Goal: Information Seeking & Learning: Learn about a topic

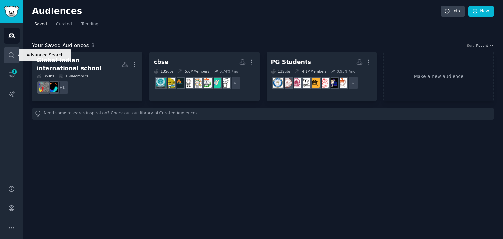
click at [12, 52] on icon "Sidebar" at bounding box center [11, 55] width 7 height 7
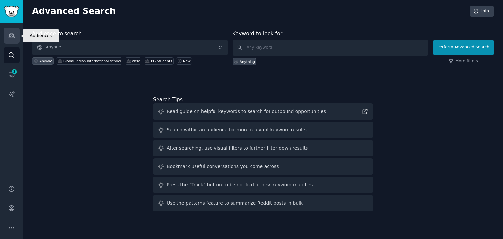
click at [16, 36] on link "Audiences" at bounding box center [12, 36] width 16 height 16
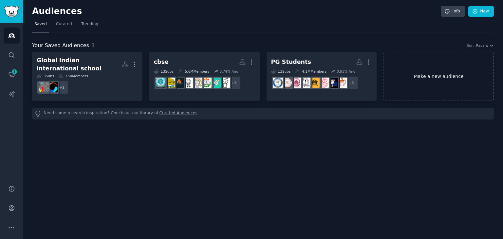
click at [423, 64] on link "Make a new audience" at bounding box center [439, 76] width 110 height 49
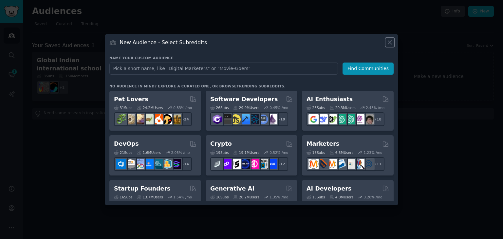
click at [391, 43] on icon at bounding box center [390, 42] width 7 height 7
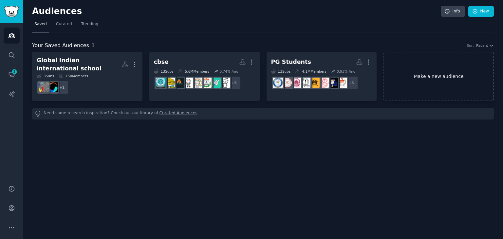
click at [394, 84] on link "Make a new audience" at bounding box center [439, 76] width 110 height 49
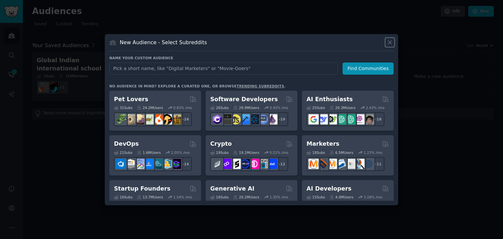
click at [392, 41] on icon at bounding box center [390, 42] width 7 height 7
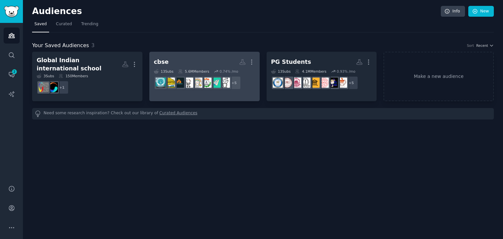
click at [188, 93] on link "cbse More 13 Sub s 5.6M Members 0.74 % /mo r/india + 5" at bounding box center [204, 76] width 110 height 49
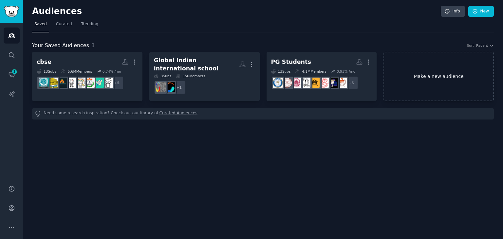
click at [395, 73] on link "Make a new audience" at bounding box center [439, 76] width 110 height 49
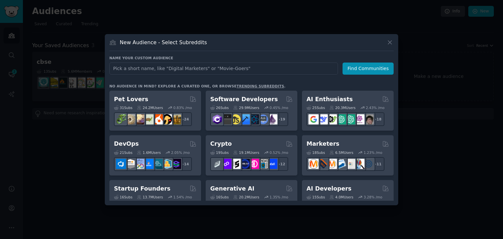
click at [183, 69] on input "text" at bounding box center [223, 69] width 229 height 12
type input "u"
type input "k"
click at [390, 42] on icon at bounding box center [390, 43] width 4 height 4
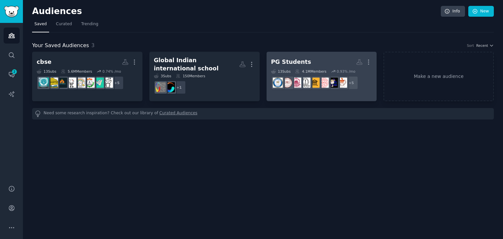
click at [294, 68] on div "PG Students More 13 Sub s 4.1M Members 0.93 % /mo + 5" at bounding box center [321, 74] width 101 height 36
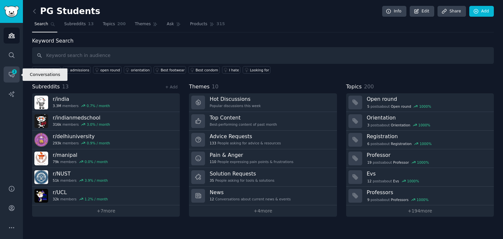
click at [18, 74] on link "Conversations 2" at bounding box center [12, 74] width 16 height 16
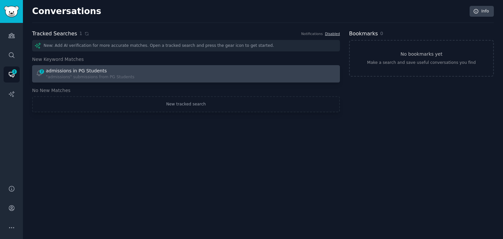
click at [143, 72] on div "2 admissions in PG Students "admissions" submissions from PG Students" at bounding box center [109, 73] width 146 height 13
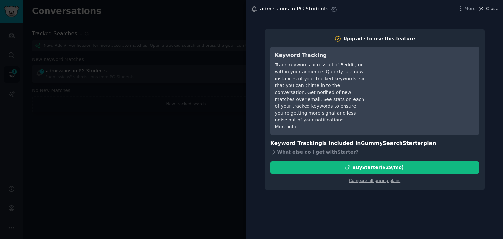
click at [488, 8] on span "Close" at bounding box center [492, 8] width 12 height 7
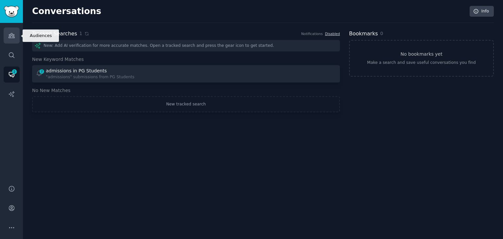
click at [11, 35] on icon "Sidebar" at bounding box center [12, 35] width 6 height 5
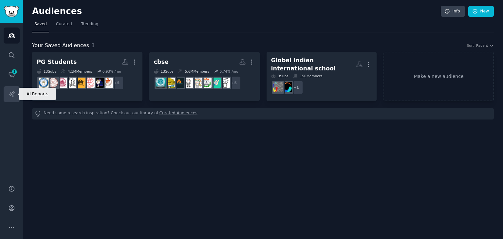
click at [14, 94] on icon "Sidebar" at bounding box center [11, 94] width 7 height 7
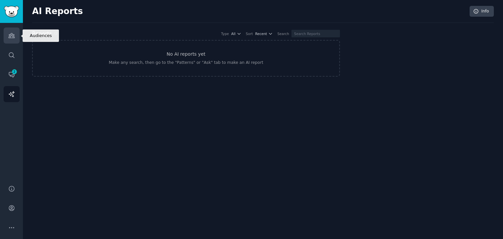
click at [9, 32] on icon "Sidebar" at bounding box center [11, 35] width 7 height 7
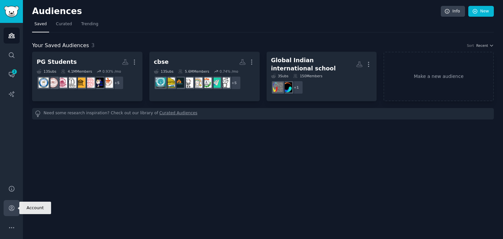
click at [8, 211] on icon "Sidebar" at bounding box center [11, 208] width 7 height 7
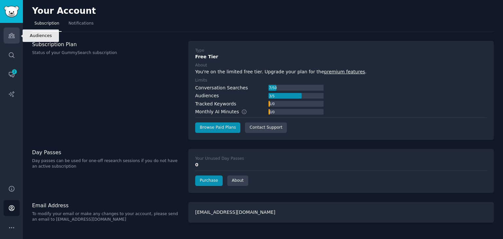
click at [9, 37] on icon "Sidebar" at bounding box center [11, 35] width 7 height 7
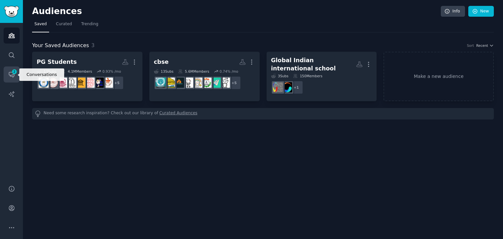
click at [12, 70] on span "2" at bounding box center [14, 71] width 6 height 5
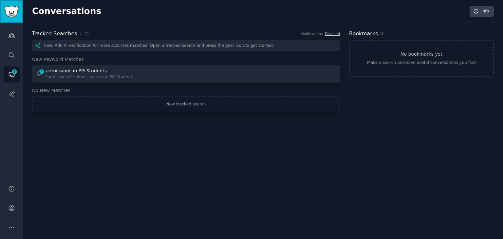
click at [16, 12] on img "Sidebar" at bounding box center [11, 11] width 15 height 11
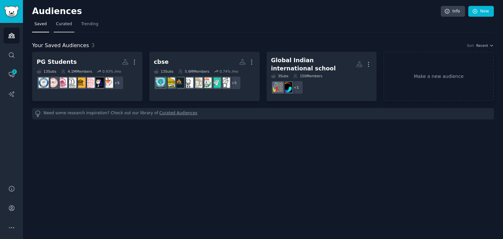
click at [60, 28] on link "Curated" at bounding box center [64, 25] width 21 height 13
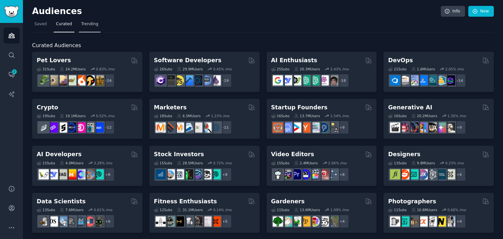
click at [90, 24] on span "Trending" at bounding box center [89, 24] width 17 height 6
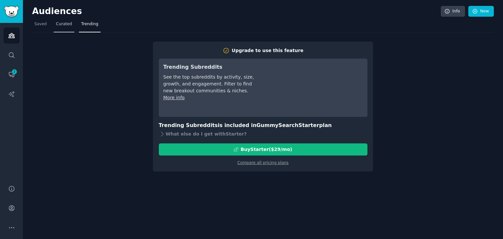
click at [59, 25] on span "Curated" at bounding box center [64, 24] width 16 height 6
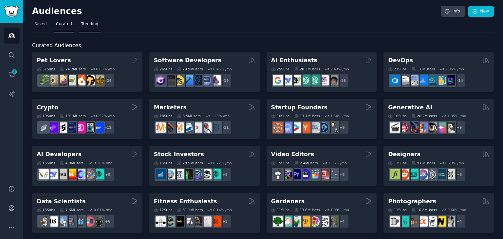
click at [88, 26] on span "Trending" at bounding box center [89, 24] width 17 height 6
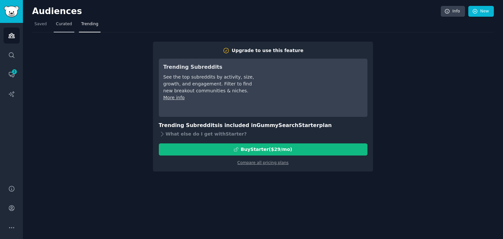
click at [64, 23] on span "Curated" at bounding box center [64, 24] width 16 height 6
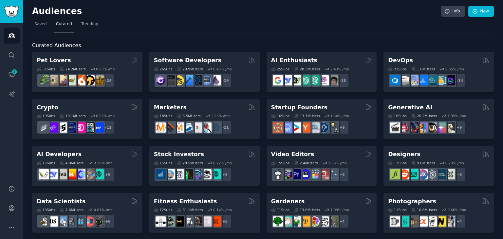
click at [314, 7] on h2 "Audiences" at bounding box center [236, 11] width 409 height 10
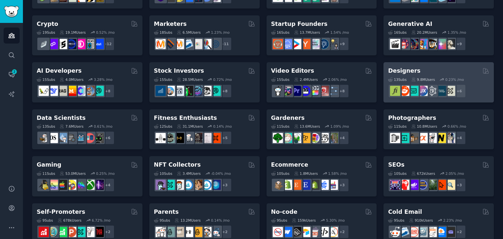
scroll to position [120, 0]
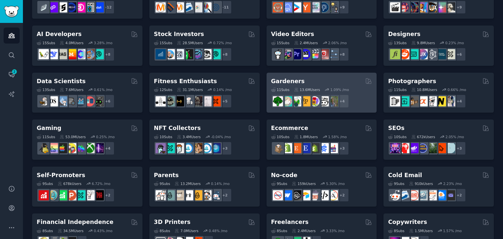
click at [347, 79] on div "Gardeners" at bounding box center [321, 81] width 101 height 8
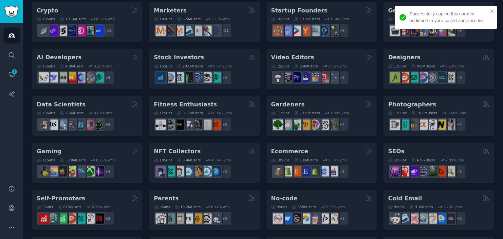
scroll to position [98, 0]
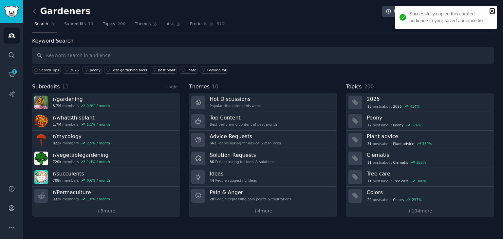
click at [492, 10] on icon "close" at bounding box center [492, 11] width 5 height 5
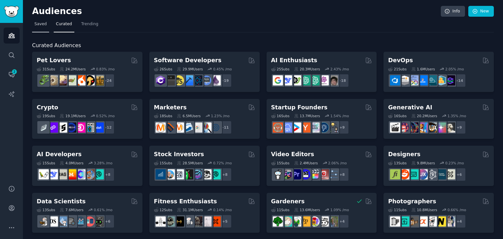
click at [36, 25] on span "Saved" at bounding box center [40, 24] width 12 height 6
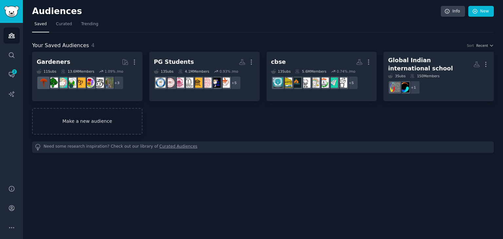
click at [70, 116] on link "Make a new audience" at bounding box center [87, 121] width 110 height 27
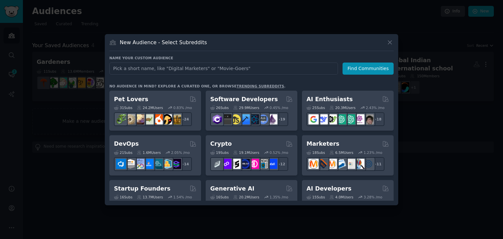
click at [382, 44] on div "New Audience - Select Subreddits" at bounding box center [251, 45] width 284 height 12
click at [390, 44] on icon at bounding box center [390, 42] width 7 height 7
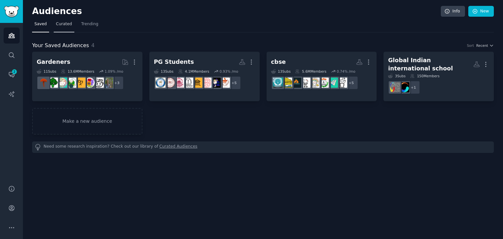
click at [64, 27] on link "Curated" at bounding box center [64, 25] width 21 height 13
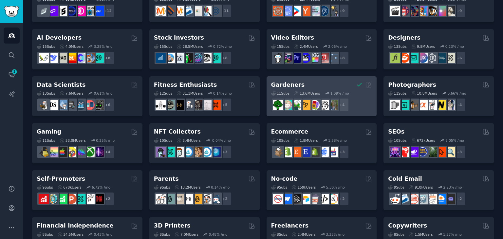
scroll to position [159, 0]
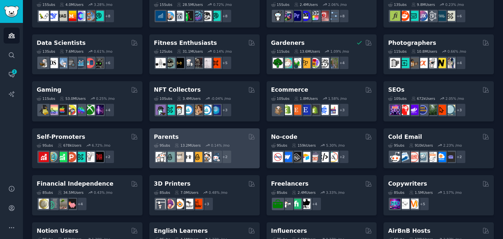
click at [205, 144] on icon at bounding box center [207, 145] width 5 height 5
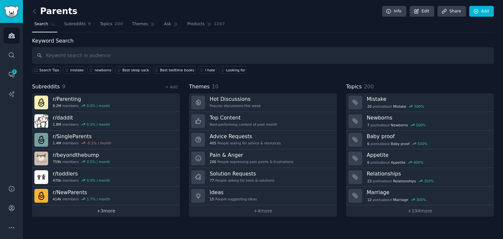
click at [105, 210] on link "+ 3 more" at bounding box center [106, 210] width 148 height 11
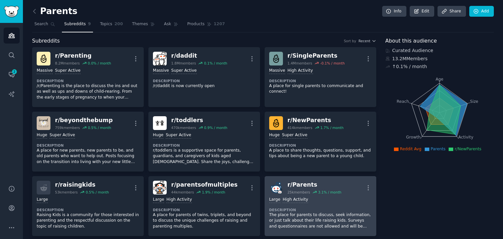
scroll to position [1, 0]
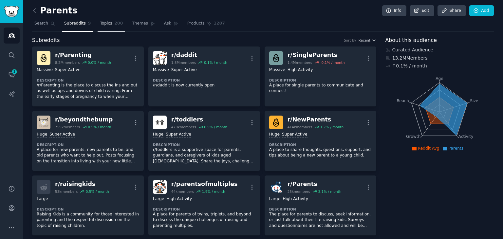
click at [101, 25] on span "Topics" at bounding box center [106, 24] width 12 height 6
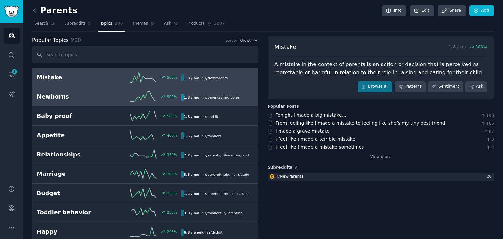
click at [72, 101] on link "Newborns 500 % 1.8 / mo in r/ parentsofmultiples" at bounding box center [145, 96] width 226 height 19
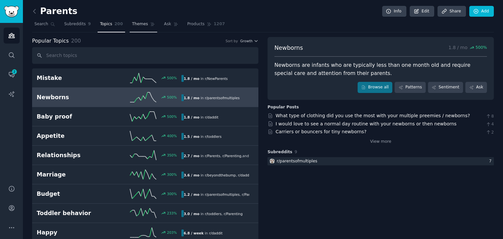
click at [132, 23] on span "Themes" at bounding box center [140, 24] width 16 height 6
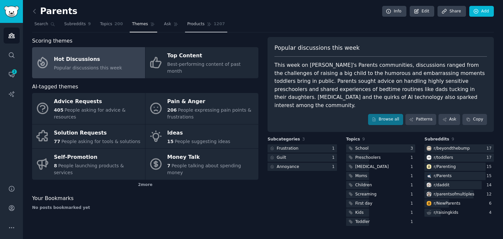
click at [189, 25] on span "Products" at bounding box center [195, 24] width 17 height 6
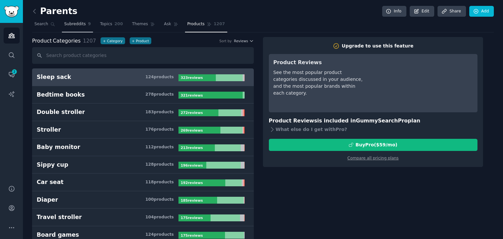
click at [70, 23] on span "Subreddits" at bounding box center [75, 24] width 22 height 6
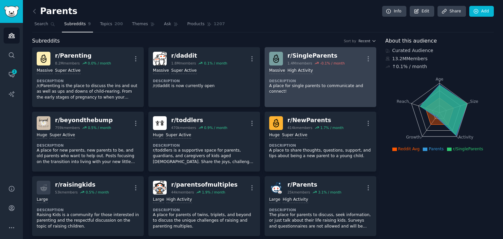
click at [302, 75] on div ">= 80th percentile for submissions / day Massive High Activity Description A pl…" at bounding box center [320, 81] width 103 height 31
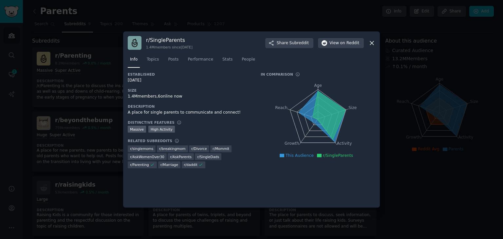
click at [374, 45] on icon at bounding box center [372, 43] width 7 height 7
click at [374, 43] on icon at bounding box center [372, 43] width 7 height 7
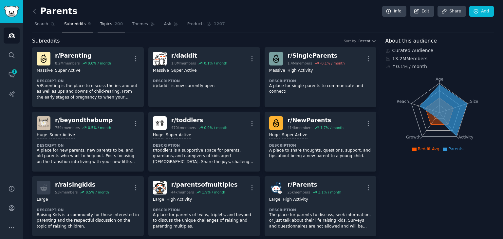
click at [107, 27] on link "Topics 200" at bounding box center [112, 25] width 28 height 13
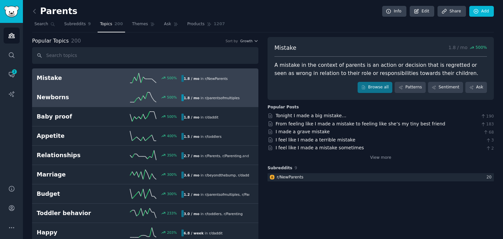
scroll to position [1, 0]
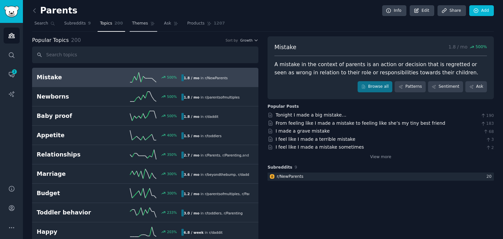
click at [132, 21] on span "Themes" at bounding box center [140, 24] width 16 height 6
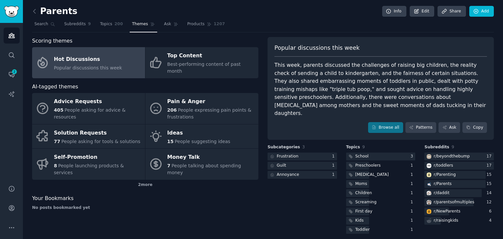
click at [72, 59] on div "Hot Discussions" at bounding box center [88, 59] width 68 height 10
click at [72, 54] on div "Hot Discussions" at bounding box center [88, 59] width 68 height 10
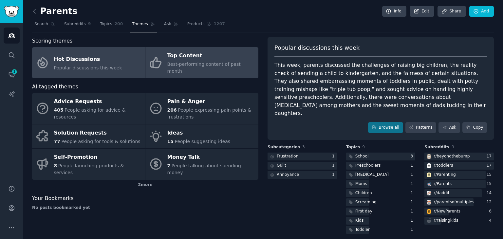
click at [223, 65] on span "Best-performing content of past month" at bounding box center [203, 68] width 73 height 12
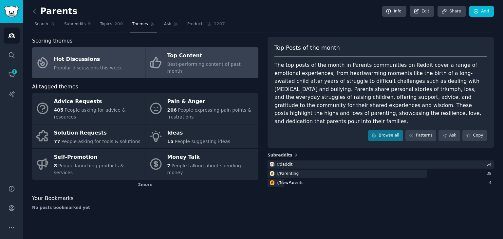
click at [89, 57] on div "Hot Discussions" at bounding box center [88, 59] width 68 height 10
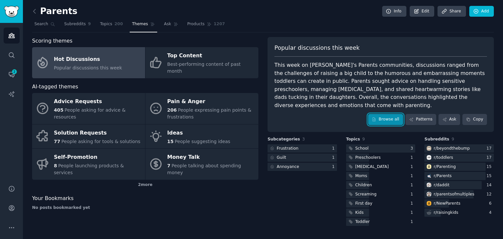
click at [390, 114] on link "Browse all" at bounding box center [385, 119] width 35 height 11
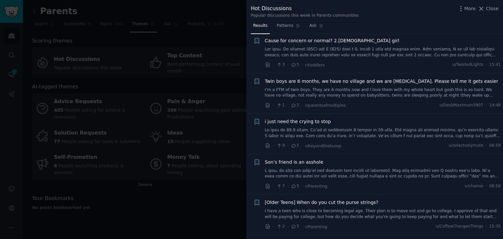
scroll to position [2724, 0]
click at [283, 27] on span "Patterns" at bounding box center [285, 26] width 16 height 6
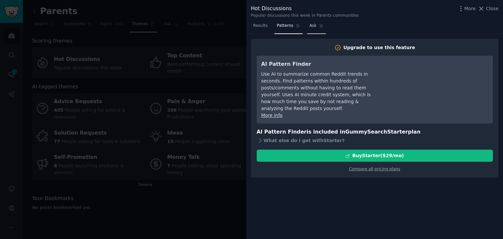
click at [311, 28] on span "Ask" at bounding box center [313, 26] width 7 height 6
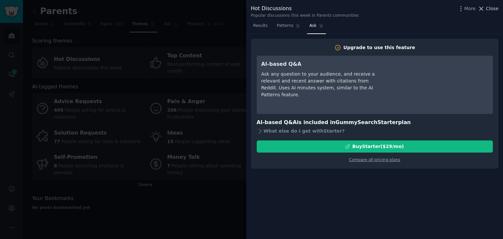
click at [485, 5] on icon at bounding box center [481, 8] width 7 height 7
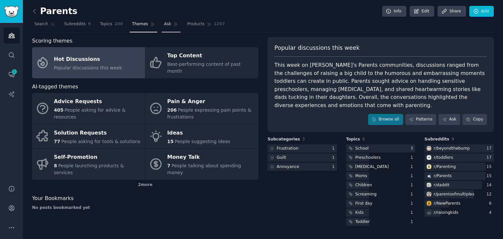
click at [162, 27] on link "Ask" at bounding box center [171, 25] width 19 height 13
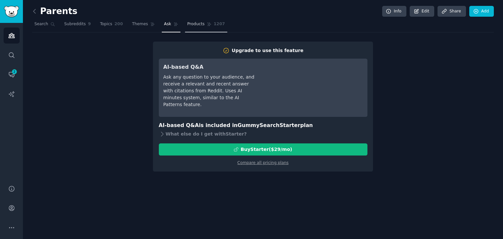
click at [188, 26] on span "Products" at bounding box center [195, 24] width 17 height 6
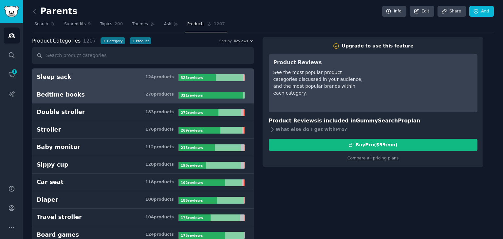
click at [138, 91] on h3 "Bedtime books 278 product s" at bounding box center [108, 95] width 142 height 8
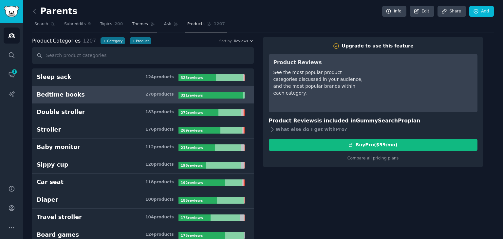
click at [138, 29] on link "Themes" at bounding box center [144, 25] width 28 height 13
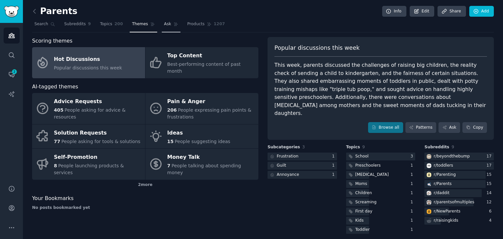
click at [164, 21] on span "Ask" at bounding box center [167, 24] width 7 height 6
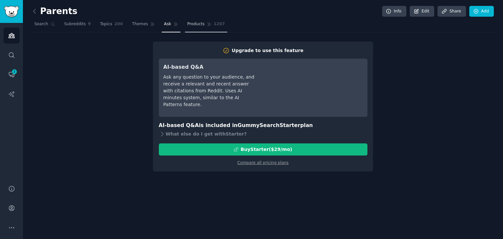
click at [188, 25] on span "Products" at bounding box center [195, 24] width 17 height 6
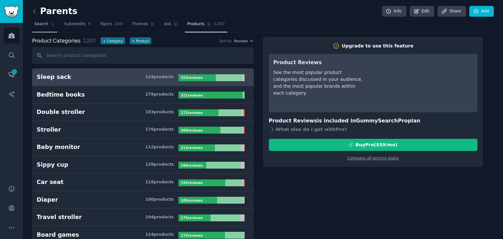
click at [39, 26] on span "Search" at bounding box center [41, 24] width 14 height 6
click at [164, 25] on span "Ask" at bounding box center [167, 24] width 7 height 6
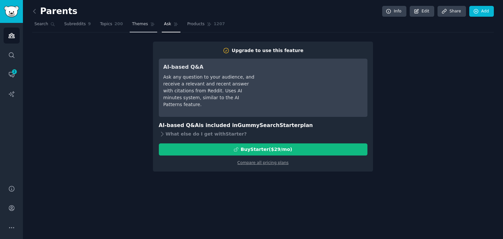
click at [138, 27] on link "Themes" at bounding box center [144, 25] width 28 height 13
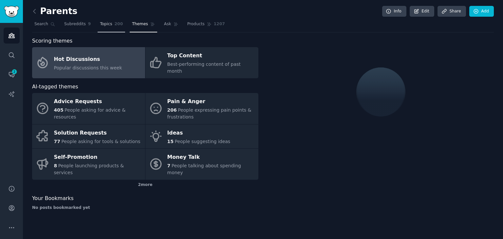
click at [100, 29] on link "Topics 200" at bounding box center [112, 25] width 28 height 13
click at [65, 29] on link "Subreddits 9" at bounding box center [77, 25] width 31 height 13
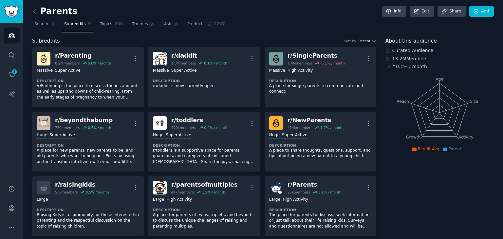
click at [76, 21] on span "Subreddits" at bounding box center [75, 24] width 22 height 6
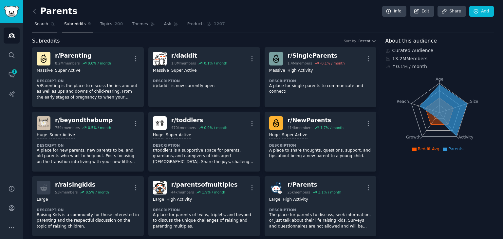
click at [39, 30] on link "Search" at bounding box center [44, 25] width 25 height 13
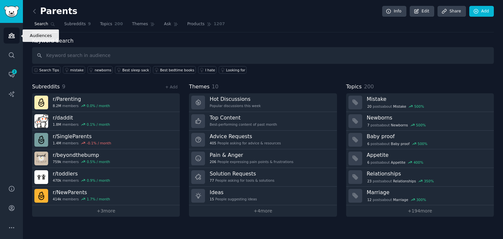
click at [9, 36] on icon "Sidebar" at bounding box center [12, 35] width 6 height 5
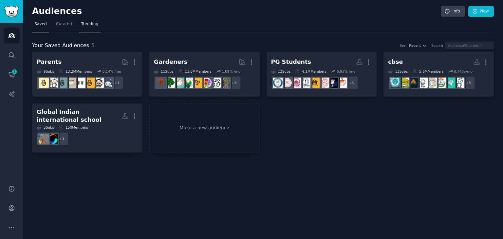
click at [81, 24] on span "Trending" at bounding box center [89, 24] width 17 height 6
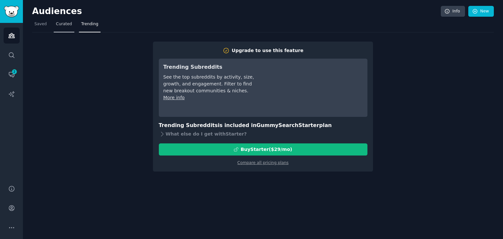
click at [62, 25] on span "Curated" at bounding box center [64, 24] width 16 height 6
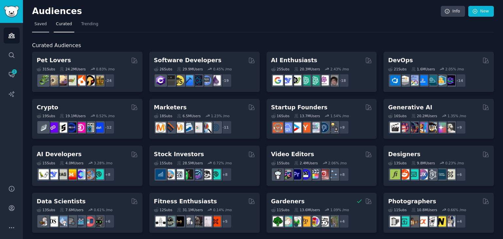
click at [43, 27] on span "Saved" at bounding box center [40, 24] width 12 height 6
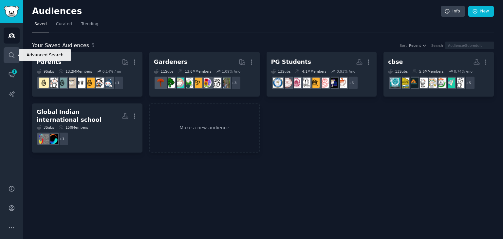
click at [14, 52] on icon "Sidebar" at bounding box center [11, 55] width 7 height 7
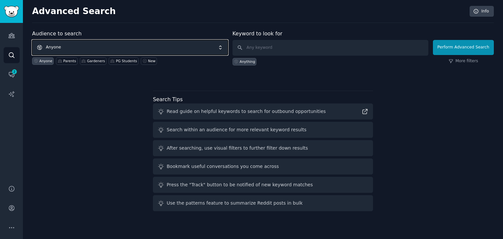
click at [169, 48] on span "Anyone" at bounding box center [130, 47] width 196 height 15
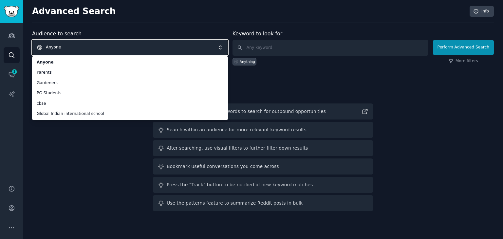
click at [126, 47] on span "Anyone" at bounding box center [130, 47] width 196 height 15
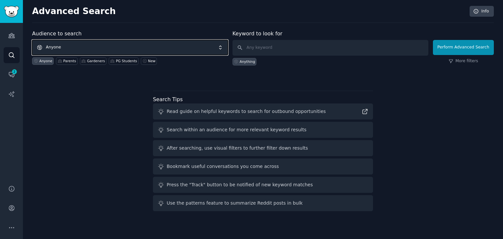
click at [126, 47] on span "Anyone" at bounding box center [130, 47] width 196 height 15
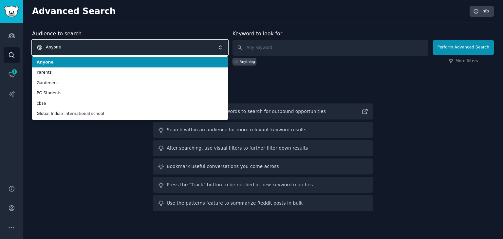
click at [126, 47] on span "Anyone" at bounding box center [130, 47] width 196 height 15
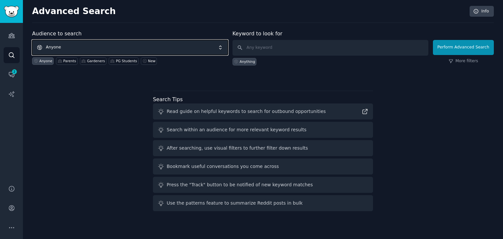
click at [126, 47] on span "Anyone" at bounding box center [130, 47] width 196 height 15
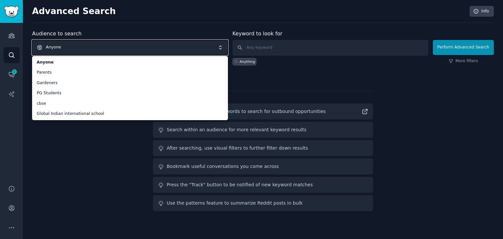
click at [119, 49] on span "Anyone" at bounding box center [130, 47] width 196 height 15
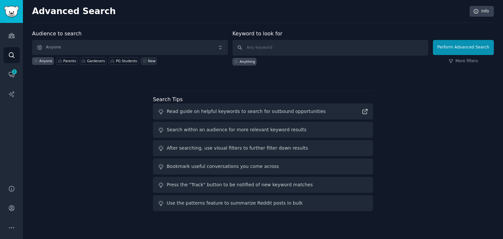
click at [141, 64] on link "New" at bounding box center [149, 61] width 16 height 8
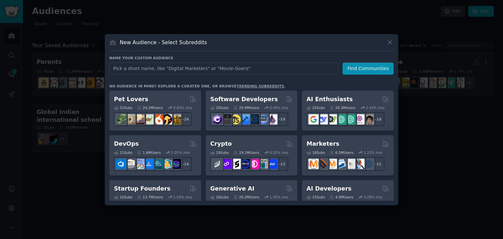
click at [150, 70] on input "text" at bounding box center [223, 69] width 229 height 12
type input "Cbse"
click button "Find Communities" at bounding box center [368, 69] width 51 height 12
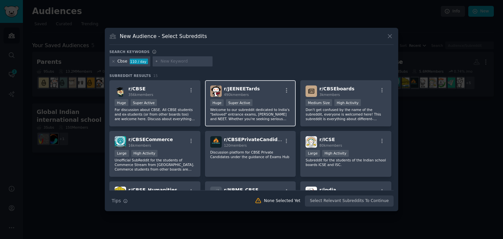
scroll to position [1, 0]
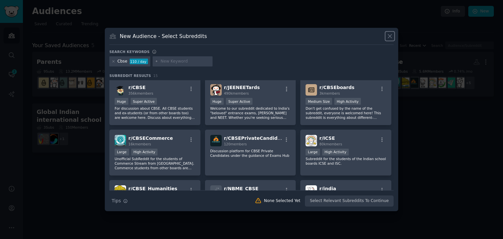
click at [389, 37] on icon at bounding box center [390, 36] width 7 height 7
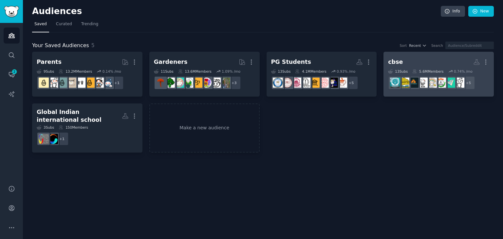
click at [419, 65] on h2 "cbse More" at bounding box center [438, 61] width 101 height 11
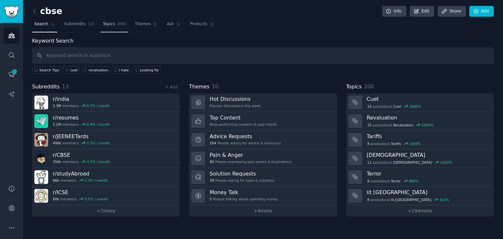
click at [103, 25] on span "Topics" at bounding box center [109, 24] width 12 height 6
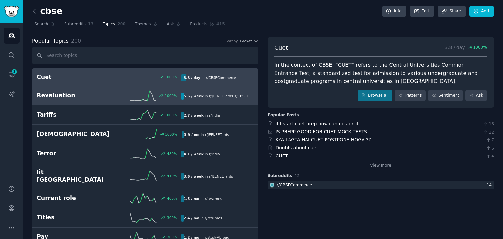
click at [56, 89] on link "Revaluation 1000 % 5.6 / week in r/ JEENEETards , r/ CBSECommerce" at bounding box center [145, 95] width 226 height 19
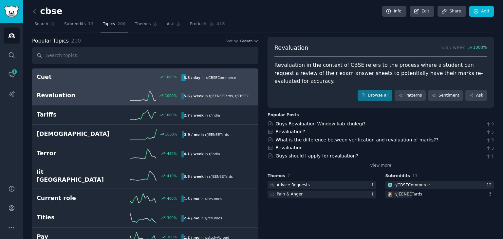
click at [85, 75] on h2 "Cuet" at bounding box center [73, 77] width 72 height 8
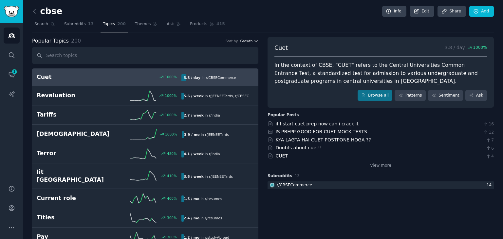
click at [250, 42] on span "Growth" at bounding box center [246, 41] width 12 height 5
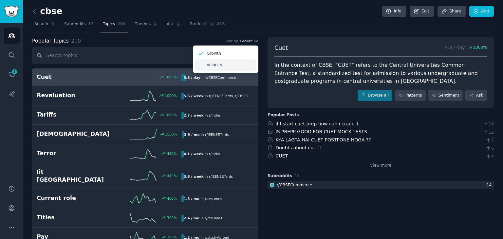
click at [216, 64] on p "Velocity" at bounding box center [215, 65] width 16 height 6
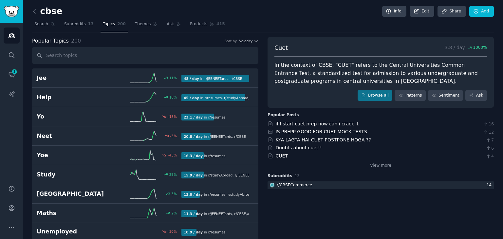
click at [342, 38] on div "Cuet 3.8 / day 1000 % In the context of CBSE, "CUET" refers to the Central Univ…" at bounding box center [381, 72] width 226 height 71
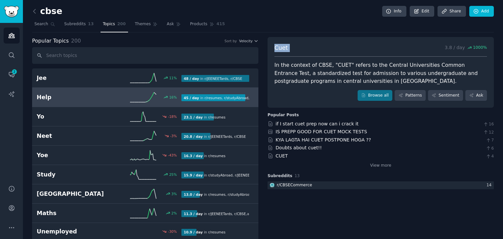
scroll to position [8, 0]
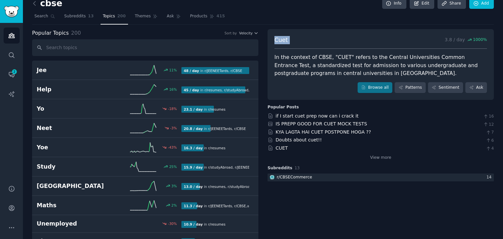
click at [301, 32] on div "Cuet 3.8 / day 1000 % In the context of CBSE, "CUET" refers to the Central Univ…" at bounding box center [381, 64] width 226 height 71
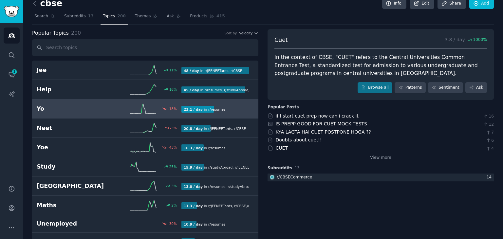
click at [238, 114] on link "Yo -18 % 23.1 / day in r/ resumes" at bounding box center [145, 108] width 226 height 19
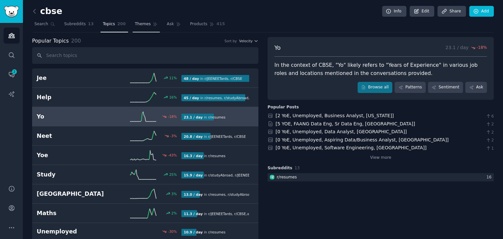
click at [135, 23] on span "Themes" at bounding box center [143, 24] width 16 height 6
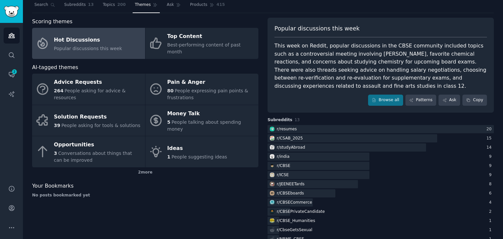
scroll to position [20, 0]
click at [148, 167] on div "2 more" at bounding box center [145, 172] width 226 height 10
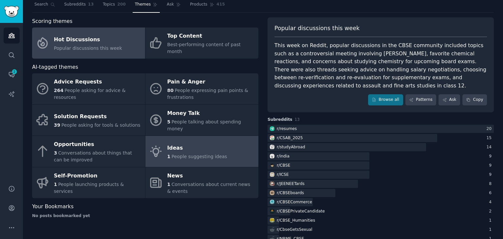
scroll to position [0, 0]
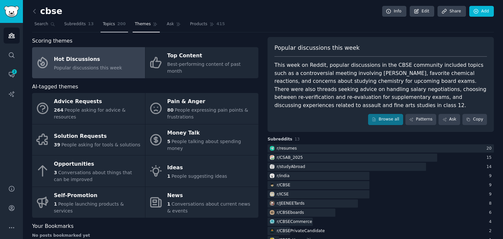
click at [103, 24] on span "Topics" at bounding box center [109, 24] width 12 height 6
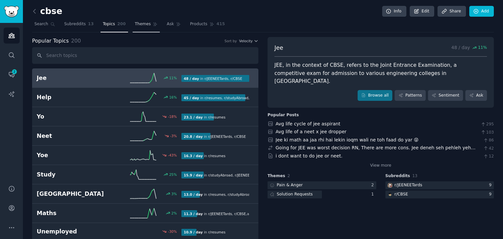
click at [140, 21] on span "Themes" at bounding box center [143, 24] width 16 height 6
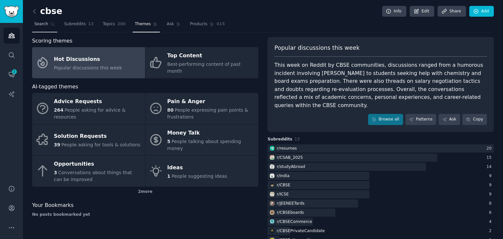
click at [38, 25] on span "Search" at bounding box center [41, 24] width 14 height 6
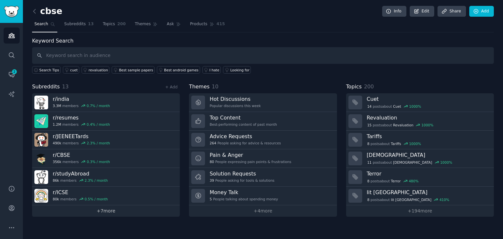
click at [123, 212] on link "+ 7 more" at bounding box center [106, 210] width 148 height 11
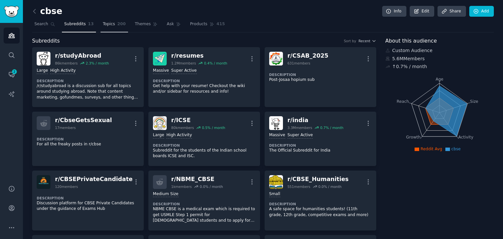
click at [104, 27] on span "Topics" at bounding box center [109, 24] width 12 height 6
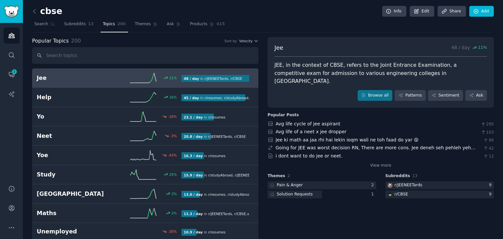
scroll to position [22, 0]
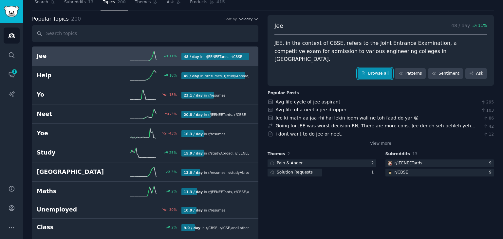
click at [381, 68] on link "Browse all" at bounding box center [375, 73] width 35 height 11
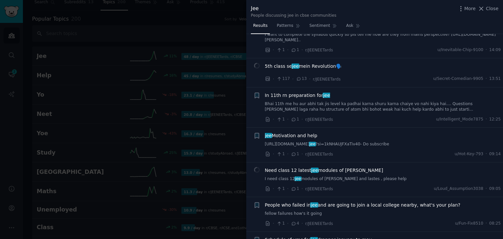
scroll to position [149, 0]
click at [288, 25] on span "Patterns" at bounding box center [285, 26] width 16 height 6
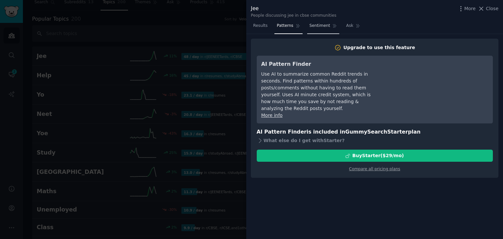
click at [318, 29] on link "Sentiment" at bounding box center [323, 27] width 32 height 13
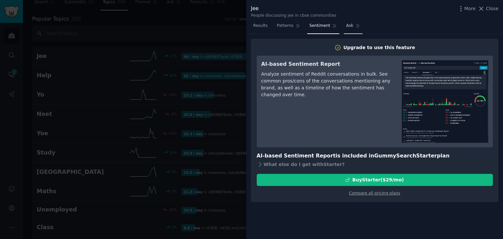
click at [346, 24] on span "Ask" at bounding box center [349, 26] width 7 height 6
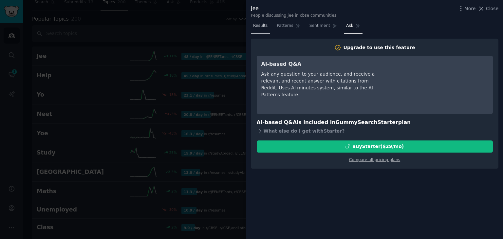
click at [263, 29] on link "Results" at bounding box center [260, 27] width 19 height 13
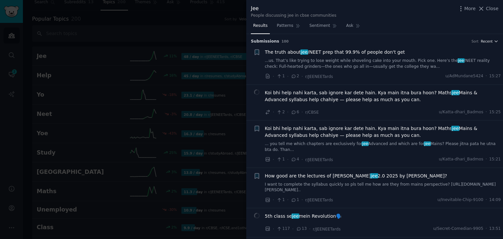
click at [490, 40] on span "Recent" at bounding box center [487, 41] width 12 height 5
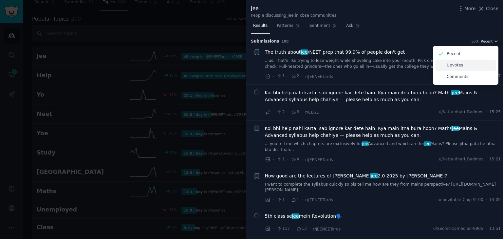
click at [459, 65] on p "Upvotes" at bounding box center [455, 66] width 16 height 6
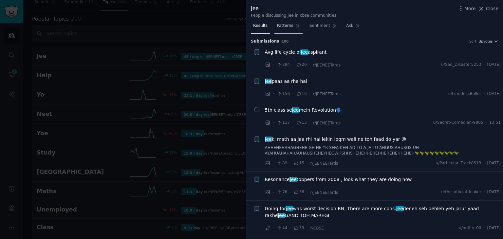
click at [285, 25] on span "Patterns" at bounding box center [285, 26] width 16 height 6
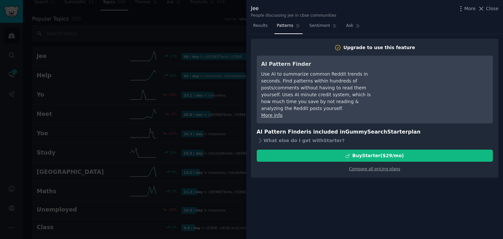
click at [305, 199] on div "Upgrade to use this feature AI Pattern Finder Use AI to summarize common Reddit…" at bounding box center [374, 136] width 257 height 205
click at [332, 27] on icon at bounding box center [334, 26] width 5 height 5
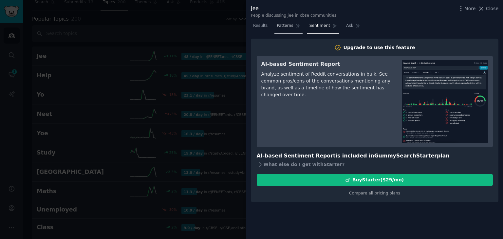
click at [280, 28] on span "Patterns" at bounding box center [285, 26] width 16 height 6
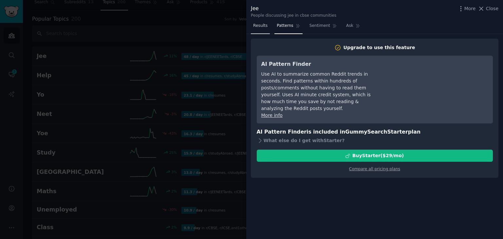
click at [266, 25] on link "Results" at bounding box center [260, 27] width 19 height 13
click at [321, 31] on link "Sentiment" at bounding box center [323, 27] width 32 height 13
click at [316, 25] on span "Sentiment" at bounding box center [320, 26] width 21 height 6
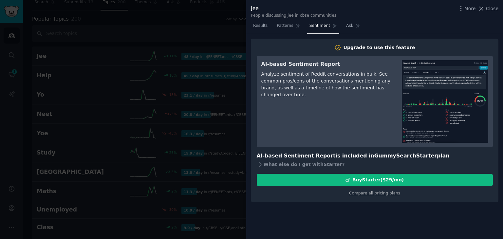
click at [309, 30] on link "Sentiment" at bounding box center [323, 27] width 32 height 13
click at [346, 28] on span "Ask" at bounding box center [349, 26] width 7 height 6
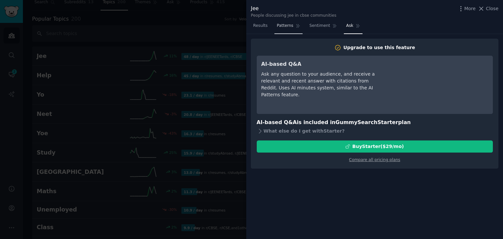
click at [286, 27] on span "Patterns" at bounding box center [285, 26] width 16 height 6
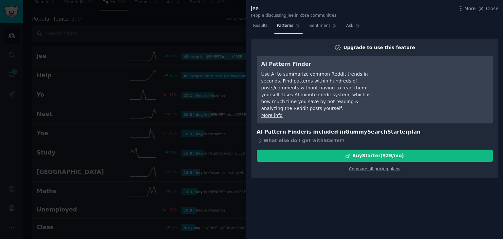
click at [477, 110] on div "AI Pattern Finder Use AI to summarize common Reddit trends in seconds. Find pat…" at bounding box center [374, 89] width 227 height 59
click at [270, 113] on link "More info" at bounding box center [271, 115] width 21 height 5
click at [363, 195] on div "Upgrade to use this feature AI Pattern Finder Use AI to summarize common Reddit…" at bounding box center [374, 136] width 257 height 205
click at [489, 9] on span "Close" at bounding box center [492, 8] width 12 height 7
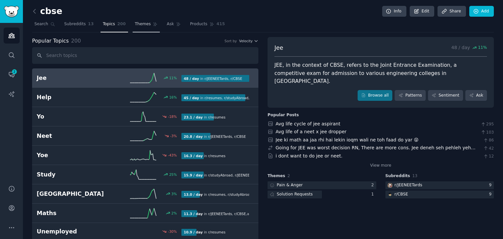
click at [134, 28] on link "Themes" at bounding box center [147, 25] width 28 height 13
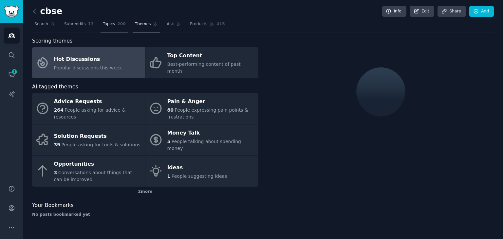
click at [103, 25] on span "Topics" at bounding box center [109, 24] width 12 height 6
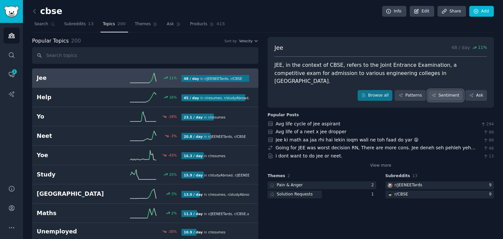
click at [438, 90] on link "Sentiment" at bounding box center [445, 95] width 35 height 11
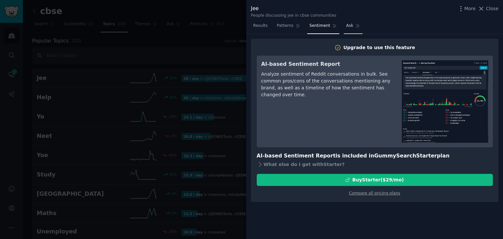
click at [344, 27] on link "Ask" at bounding box center [353, 27] width 19 height 13
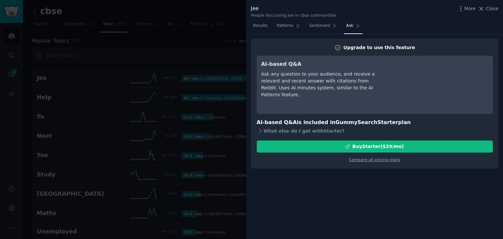
click at [436, 197] on div "Upgrade to use this feature AI-based Q&A Ask any question to your audience, and…" at bounding box center [374, 136] width 257 height 205
click at [314, 29] on link "Sentiment" at bounding box center [323, 27] width 32 height 13
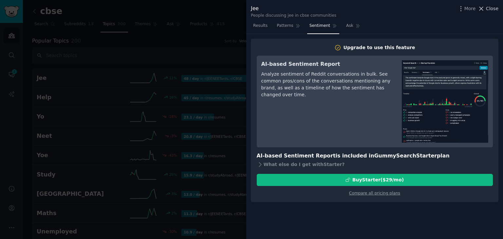
click at [487, 9] on button "Close" at bounding box center [488, 8] width 21 height 7
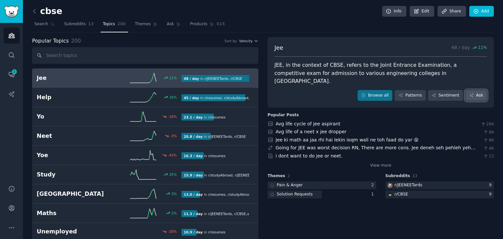
click at [474, 90] on link "Ask" at bounding box center [476, 95] width 22 height 11
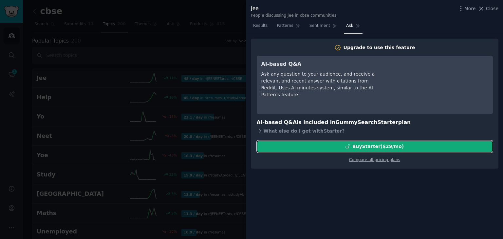
click at [407, 146] on div "Buy Starter ($ 29 /mo )" at bounding box center [375, 146] width 236 height 7
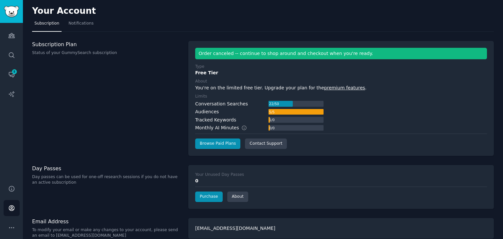
click at [314, 31] on nav "Subscription Notifications" at bounding box center [263, 24] width 462 height 13
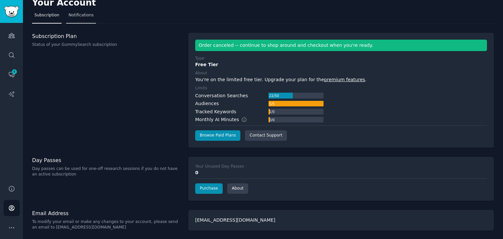
click at [80, 15] on span "Notifications" at bounding box center [80, 15] width 25 height 6
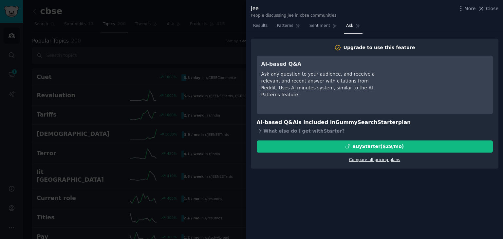
click at [366, 160] on link "Compare all pricing plans" at bounding box center [374, 160] width 51 height 5
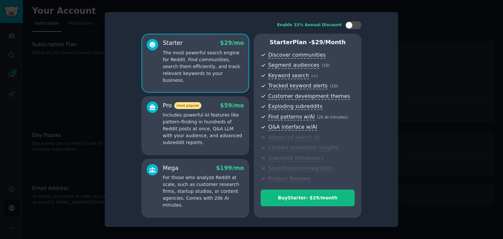
click at [227, 139] on p "Includes powerful AI features like pattern-finding in hundreds of Reddit posts …" at bounding box center [203, 129] width 81 height 34
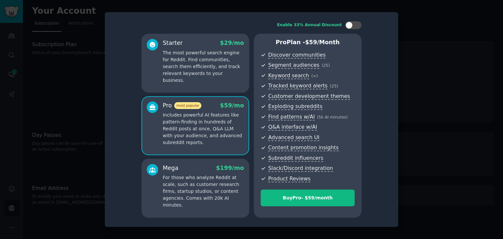
click at [184, 207] on div "Mega $ 199 /mo For those who analyze Reddit at scale, such as customer research…" at bounding box center [196, 188] width 108 height 59
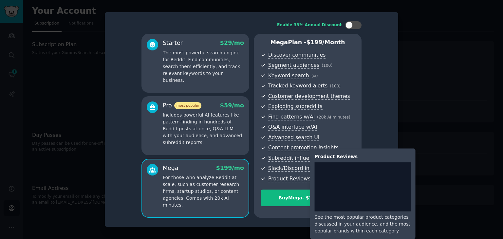
click at [293, 179] on span "Product Reviews" at bounding box center [289, 179] width 42 height 7
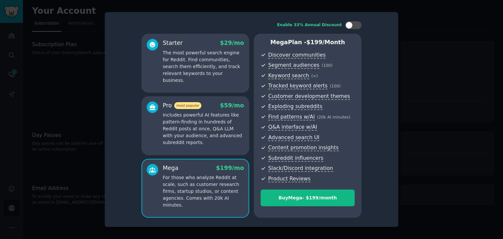
click at [192, 66] on p "The most powerful search engine for Reddit. Find communities, search them effic…" at bounding box center [203, 66] width 81 height 34
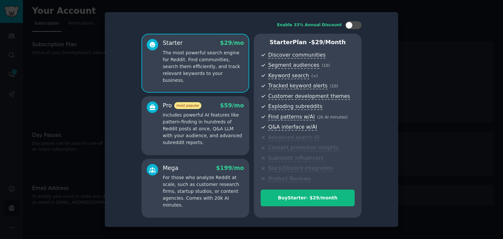
click at [196, 199] on p "For those who analyze Reddit at scale, such as customer research firms, startup…" at bounding box center [203, 191] width 81 height 34
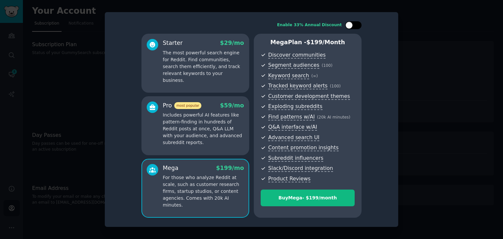
click at [346, 23] on div at bounding box center [349, 25] width 7 height 7
checkbox input "true"
click at [228, 70] on p "The most powerful search engine for Reddit. Find communities, search them effic…" at bounding box center [203, 66] width 81 height 34
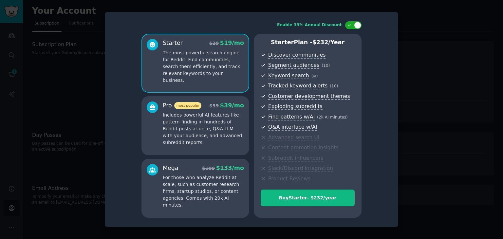
click at [423, 28] on div at bounding box center [251, 119] width 503 height 239
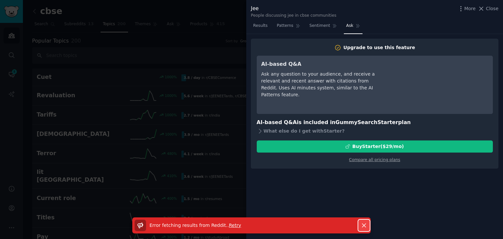
click at [363, 226] on icon "button" at bounding box center [364, 226] width 4 height 4
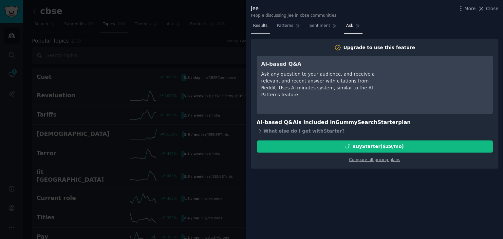
click at [266, 28] on span "Results" at bounding box center [260, 26] width 14 height 6
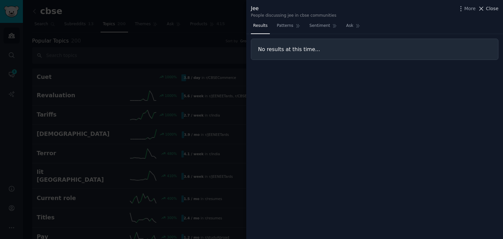
click at [493, 7] on span "Close" at bounding box center [492, 8] width 12 height 7
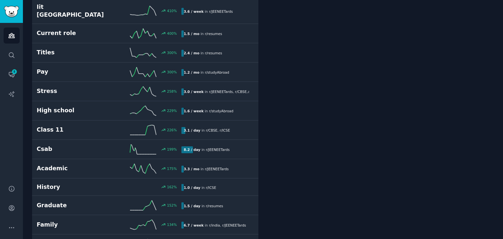
scroll to position [166, 0]
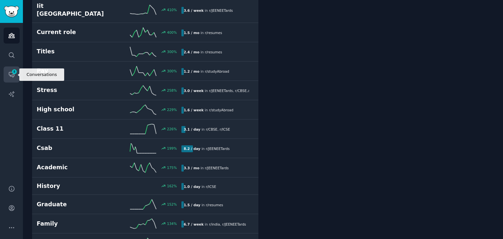
click at [11, 76] on icon "Sidebar" at bounding box center [11, 74] width 5 height 5
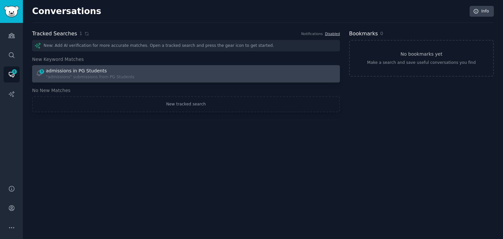
click at [157, 72] on div "8 admissions in PG Students "admissions" submissions from PG Students" at bounding box center [109, 73] width 146 height 13
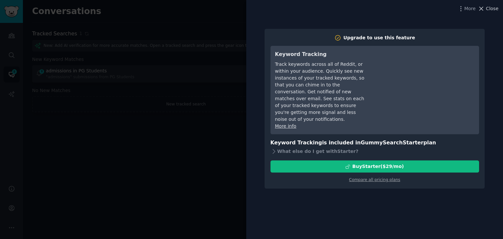
click at [493, 11] on span "Close" at bounding box center [492, 8] width 12 height 7
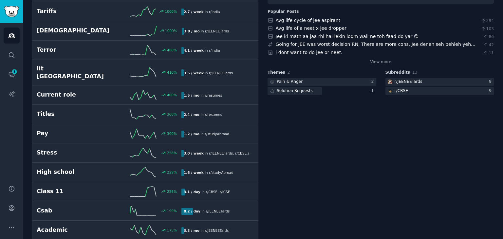
scroll to position [199, 0]
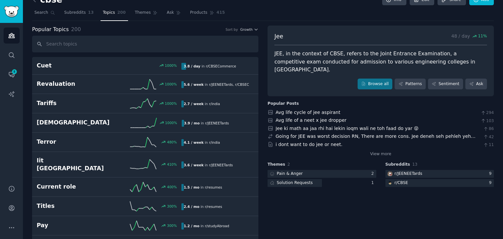
scroll to position [0, 0]
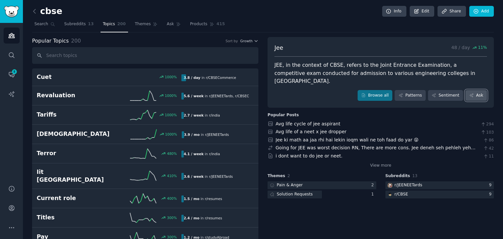
click at [471, 94] on icon at bounding box center [472, 96] width 4 height 4
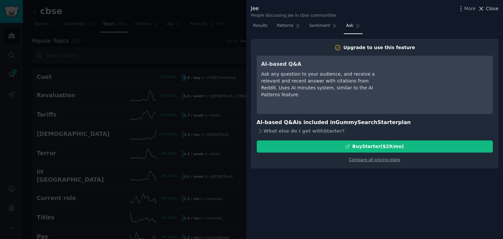
click at [493, 8] on span "Close" at bounding box center [492, 8] width 12 height 7
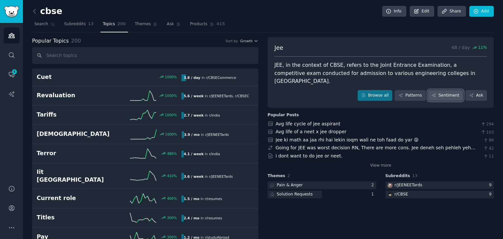
click at [445, 90] on link "Sentiment" at bounding box center [445, 95] width 35 height 11
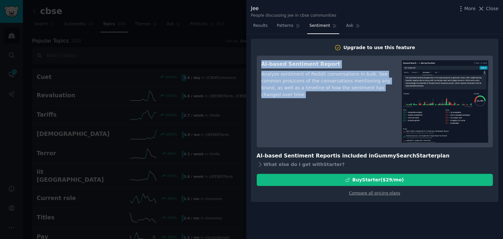
drag, startPoint x: 259, startPoint y: 63, endPoint x: 373, endPoint y: 93, distance: 117.9
click at [373, 93] on div "AI-based Sentiment Report Analyze sentiment of Reddit conversations in bulk. Se…" at bounding box center [375, 102] width 236 height 92
copy div "AI-based Sentiment Report Analyze sentiment of Reddit conversations in bulk. Se…"
